Goal: Task Accomplishment & Management: Use online tool/utility

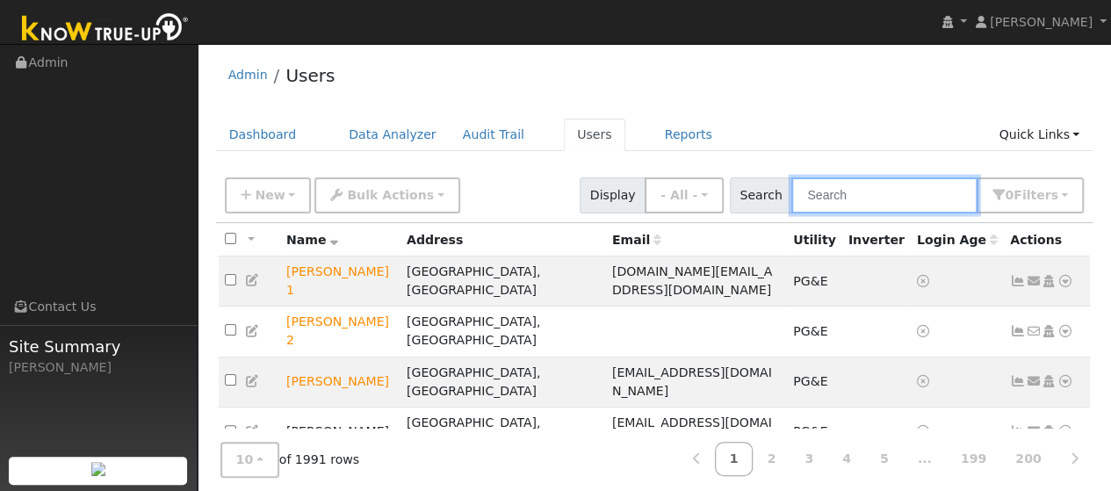
click at [871, 199] on input "text" at bounding box center [884, 195] width 186 height 36
type input "[PERSON_NAME]"
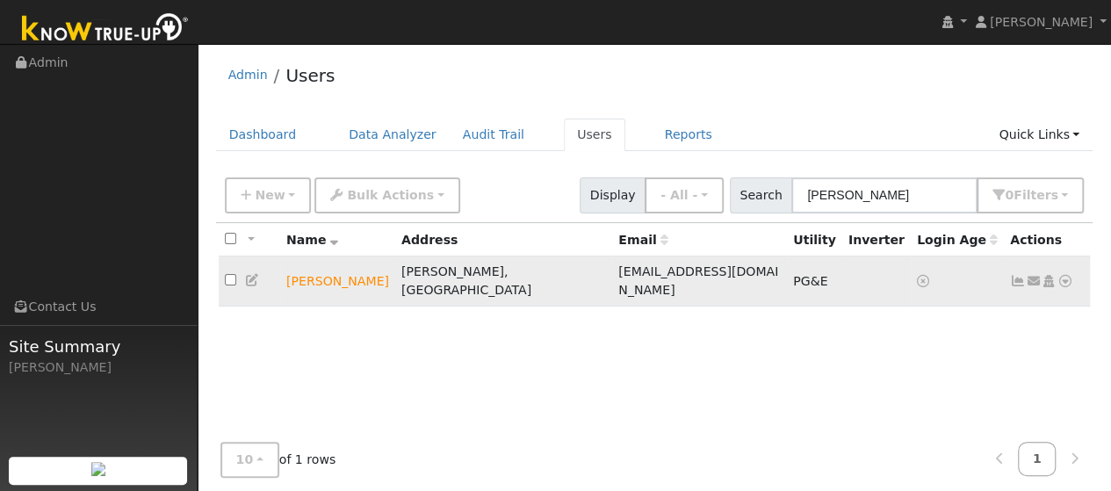
click at [1068, 275] on icon at bounding box center [1066, 281] width 16 height 12
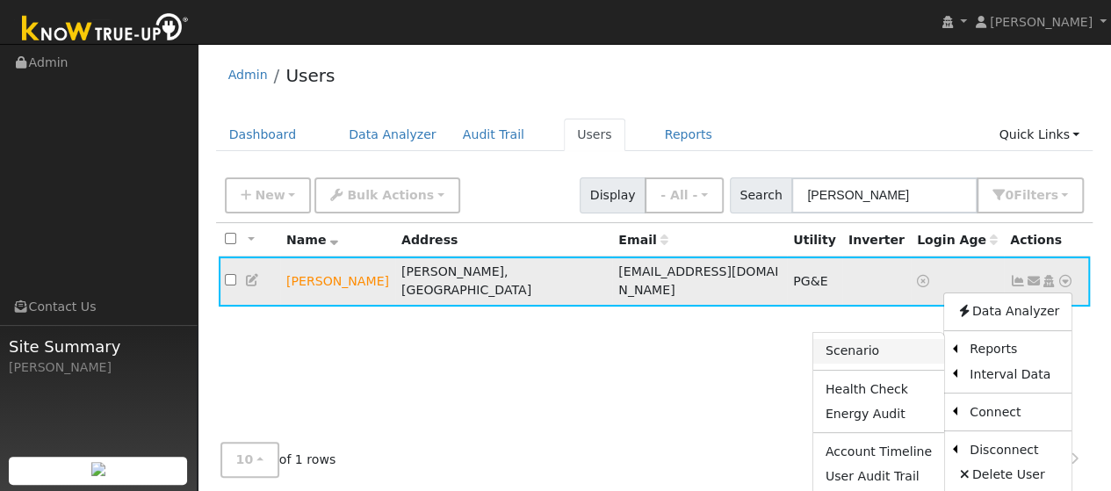
click at [853, 339] on link "Scenario" at bounding box center [878, 351] width 131 height 25
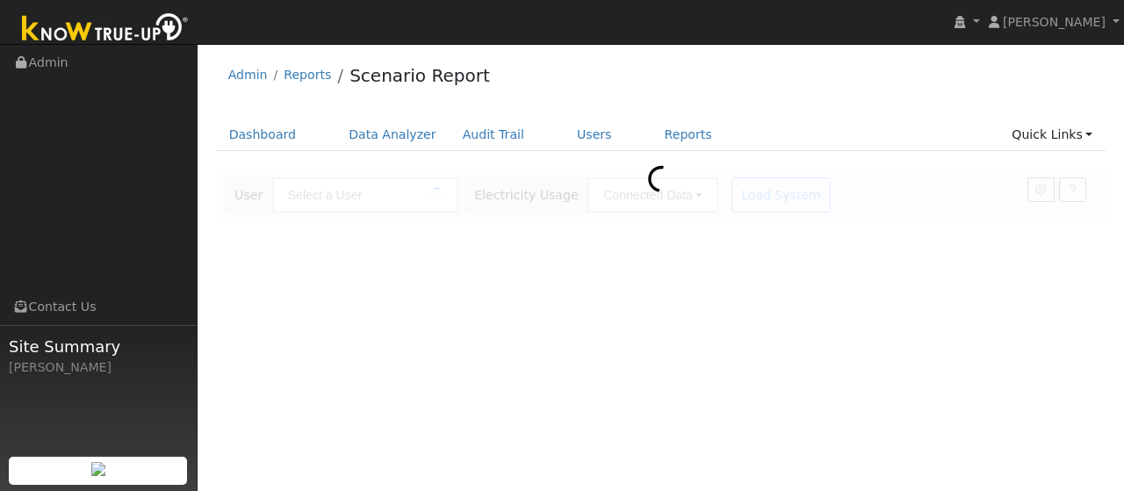
type input "[PERSON_NAME]"
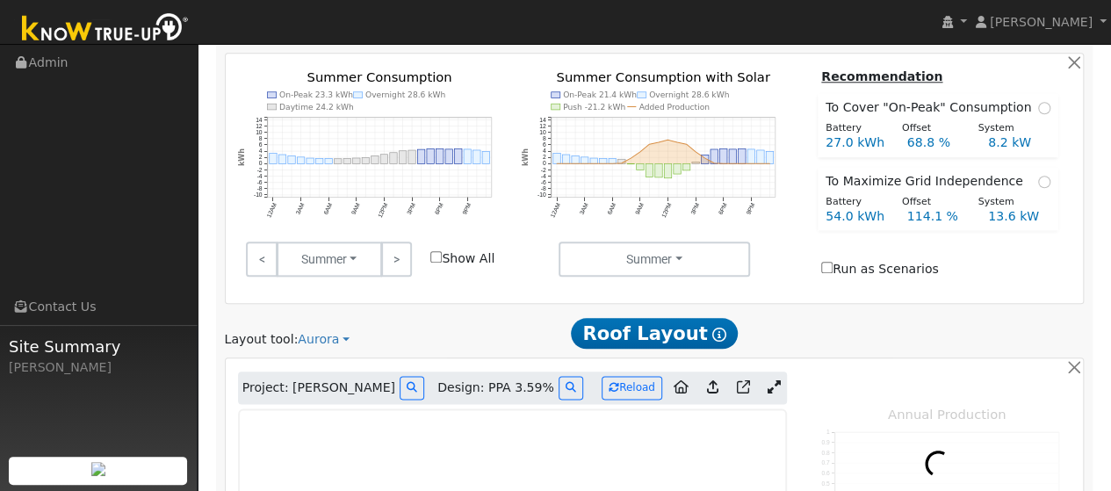
scroll to position [878, 0]
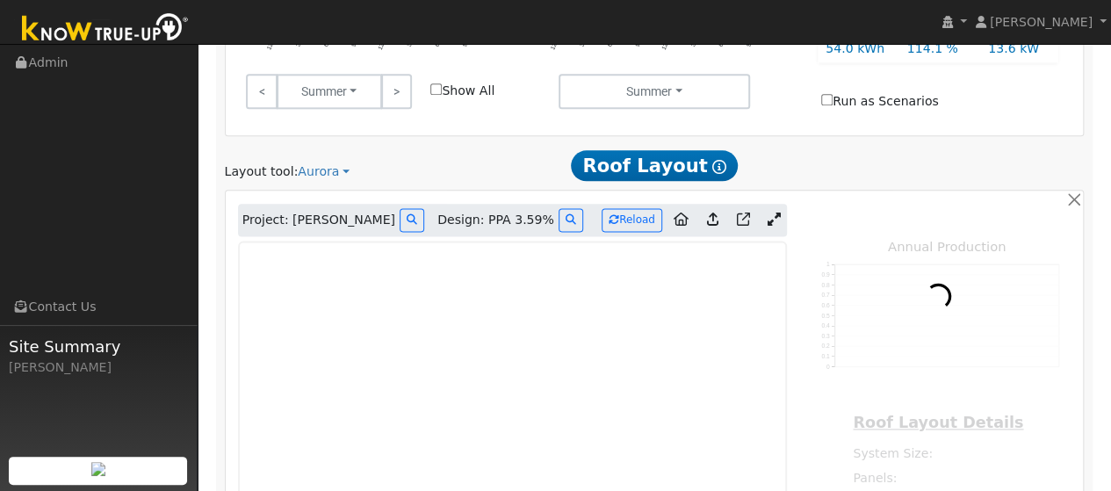
type input "21998"
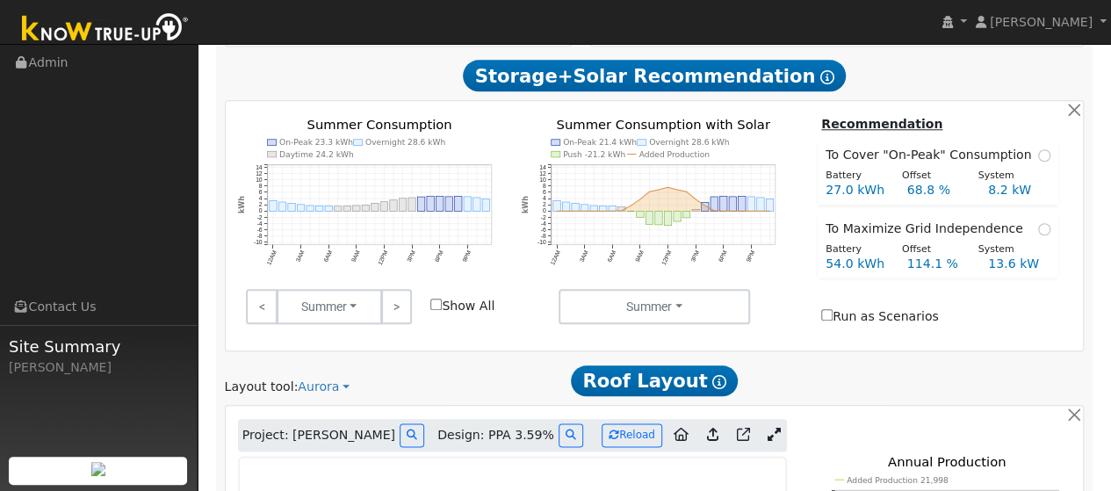
scroll to position [840, 0]
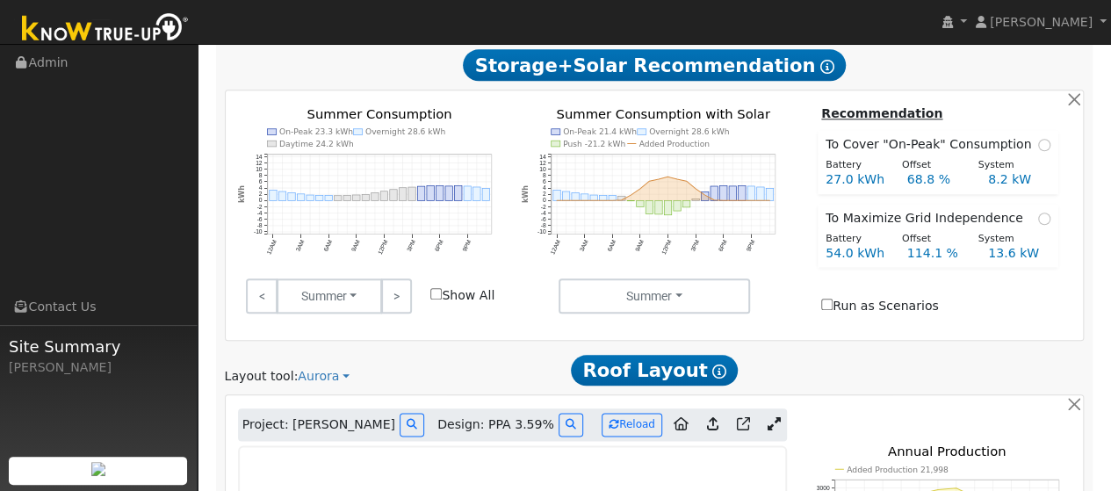
click at [774, 417] on icon at bounding box center [774, 423] width 13 height 13
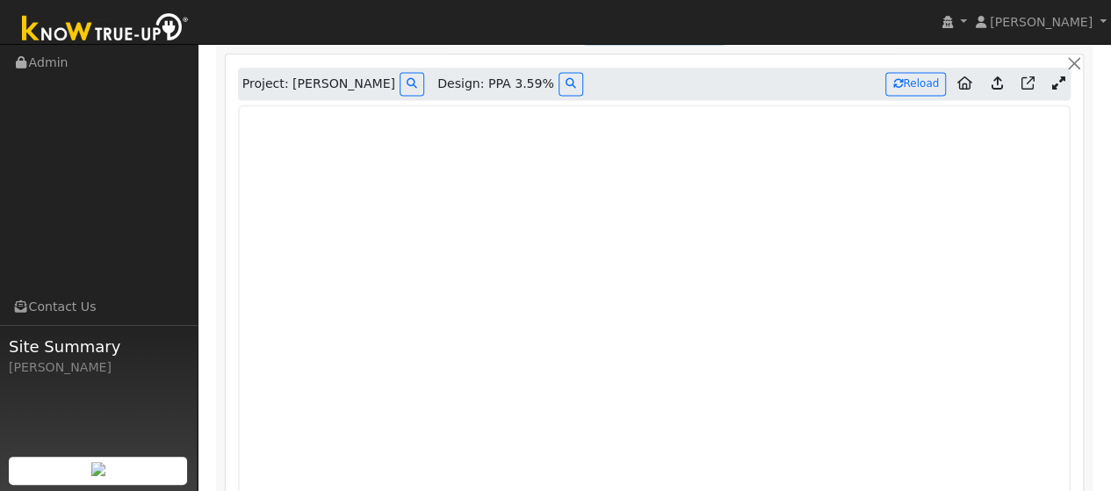
scroll to position [1060, 0]
